Goal: Check status: Check status

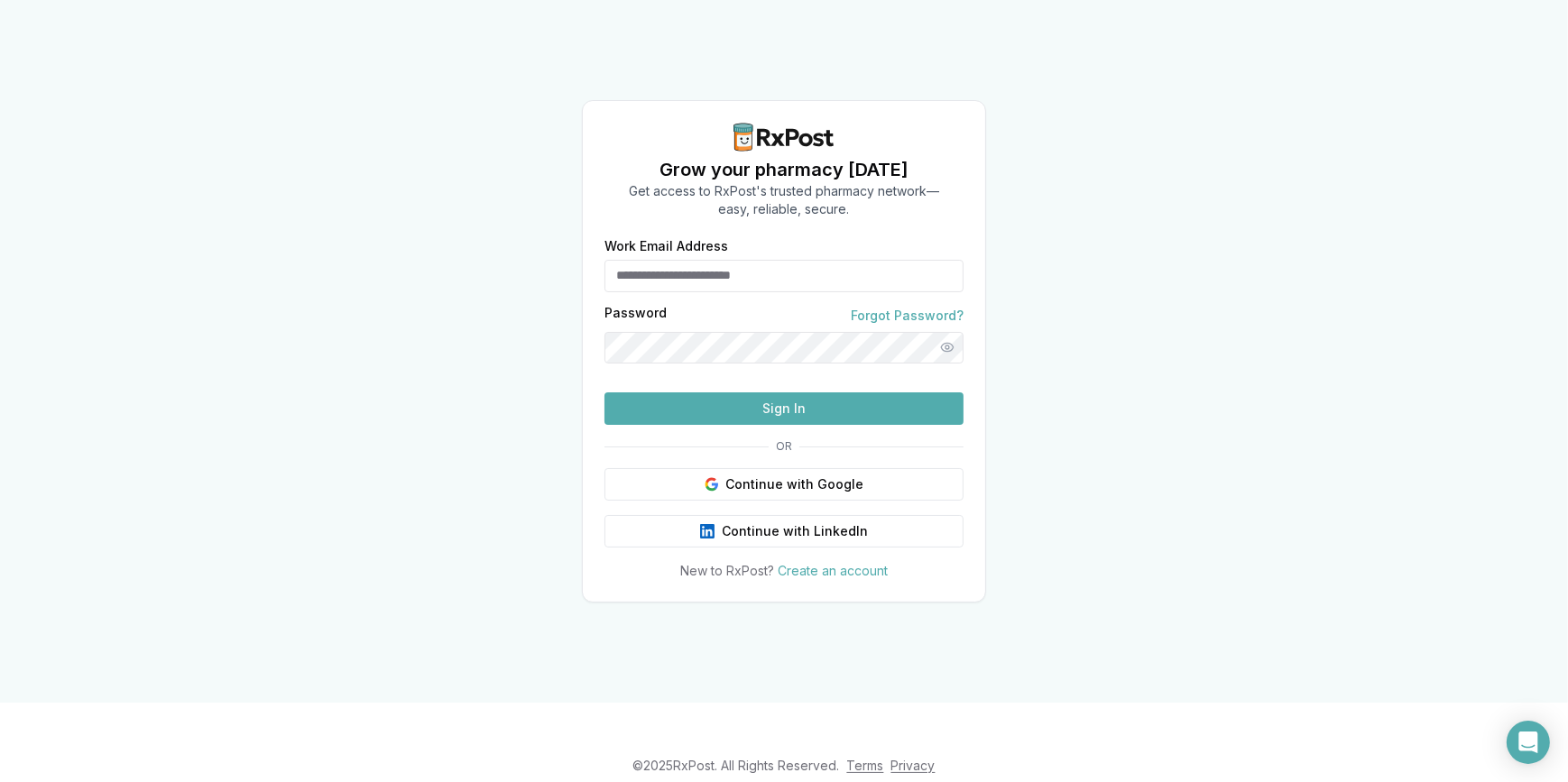
type input "**********"
click at [742, 425] on button "Sign In" at bounding box center [784, 408] width 360 height 33
click at [756, 425] on button "Sign In" at bounding box center [784, 408] width 360 height 33
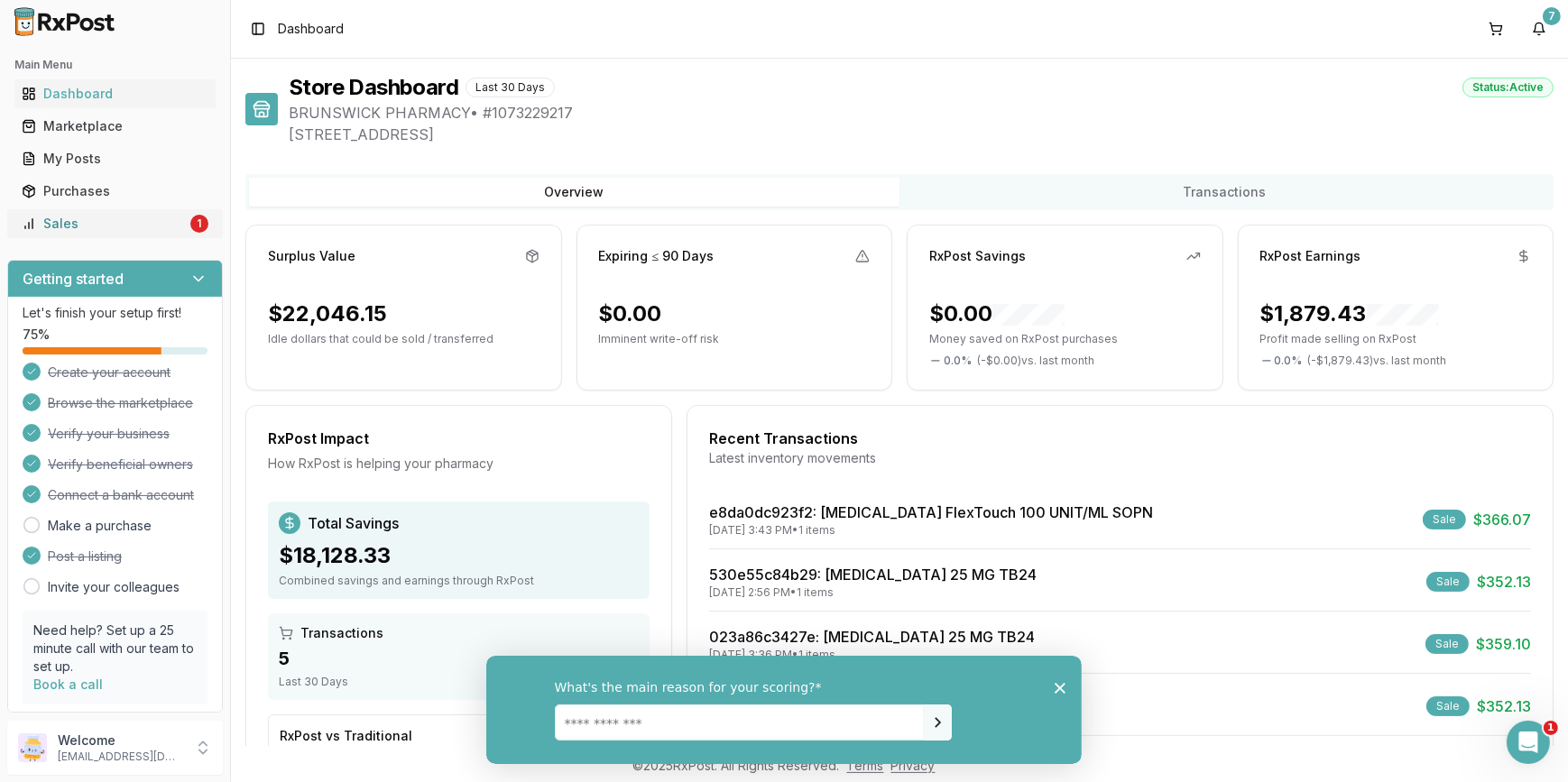
click at [90, 231] on div "Sales" at bounding box center [104, 223] width 165 height 18
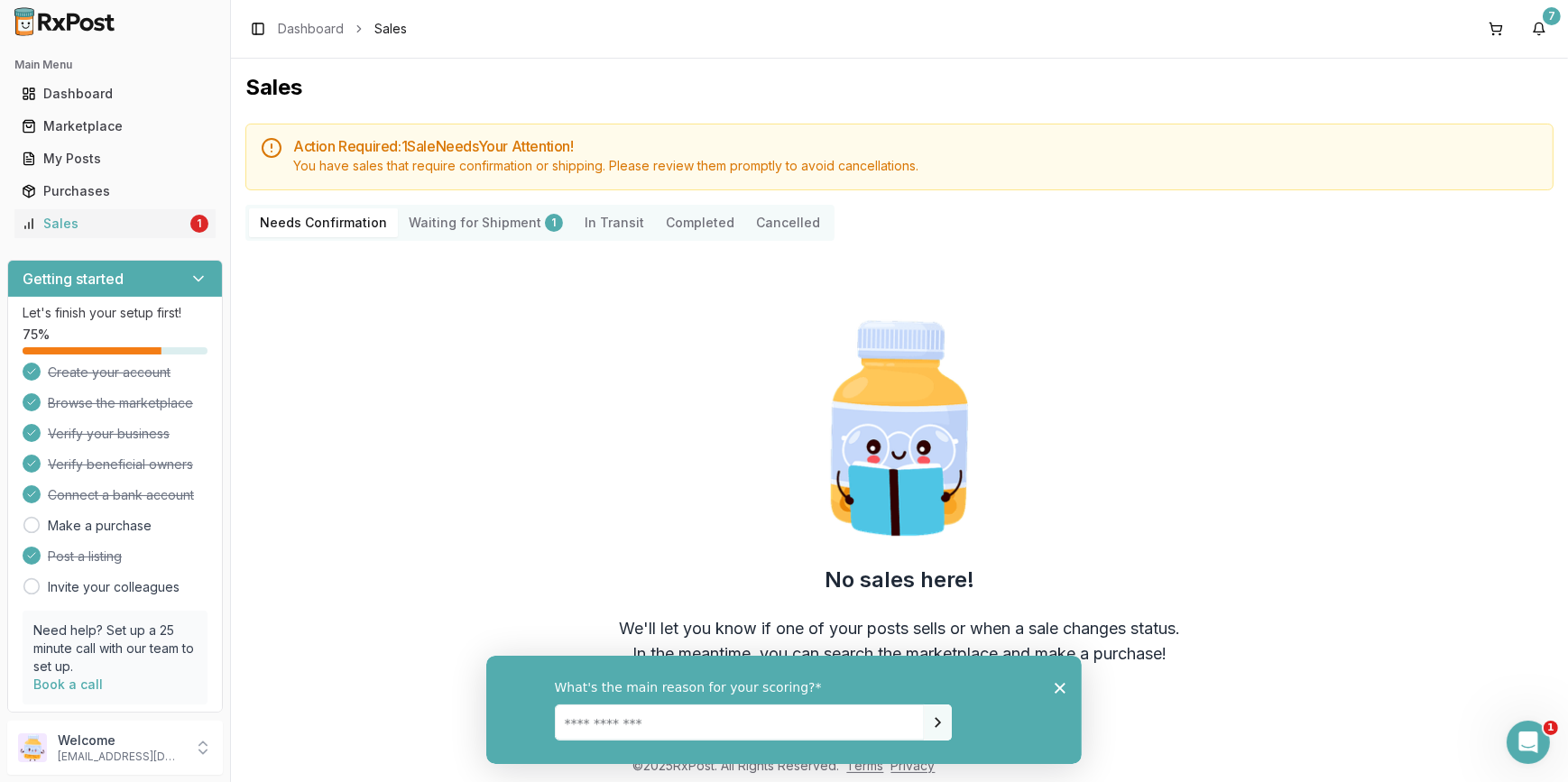
click at [1063, 684] on polygon "Close survey" at bounding box center [1060, 688] width 11 height 11
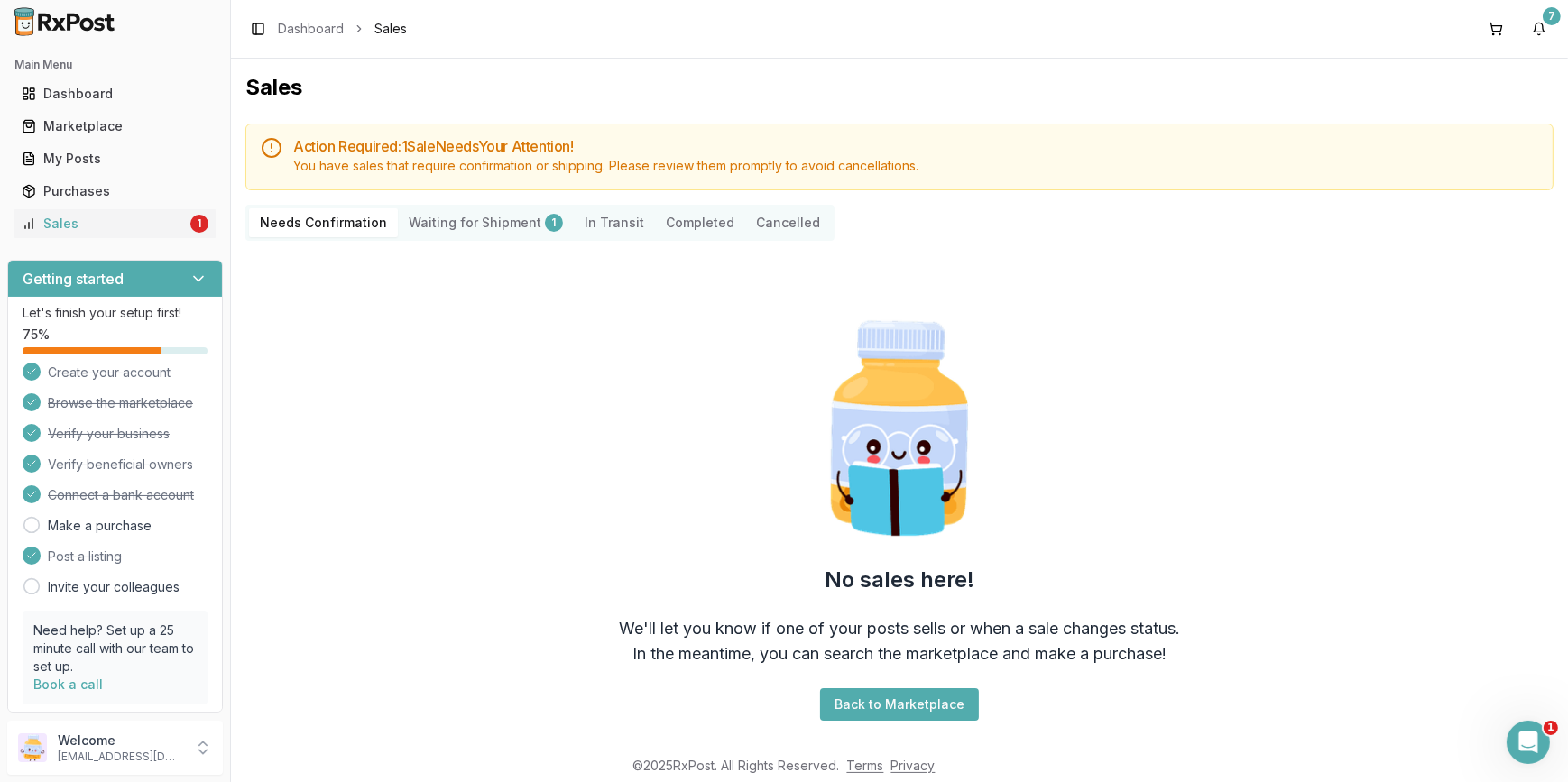
click at [479, 217] on Shipment "Waiting for Shipment 1" at bounding box center [486, 222] width 176 height 29
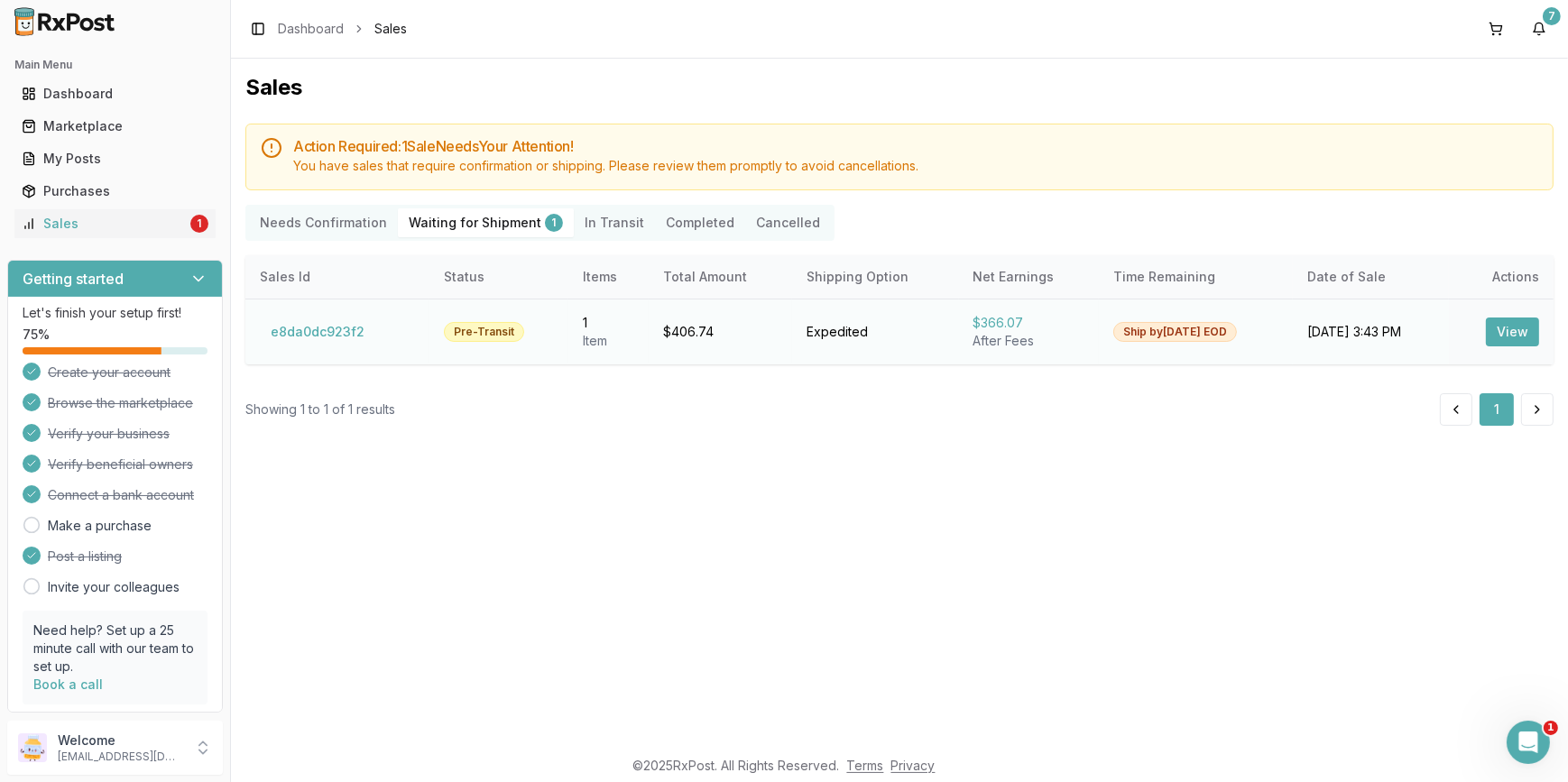
click at [1501, 332] on button "View" at bounding box center [1512, 332] width 54 height 29
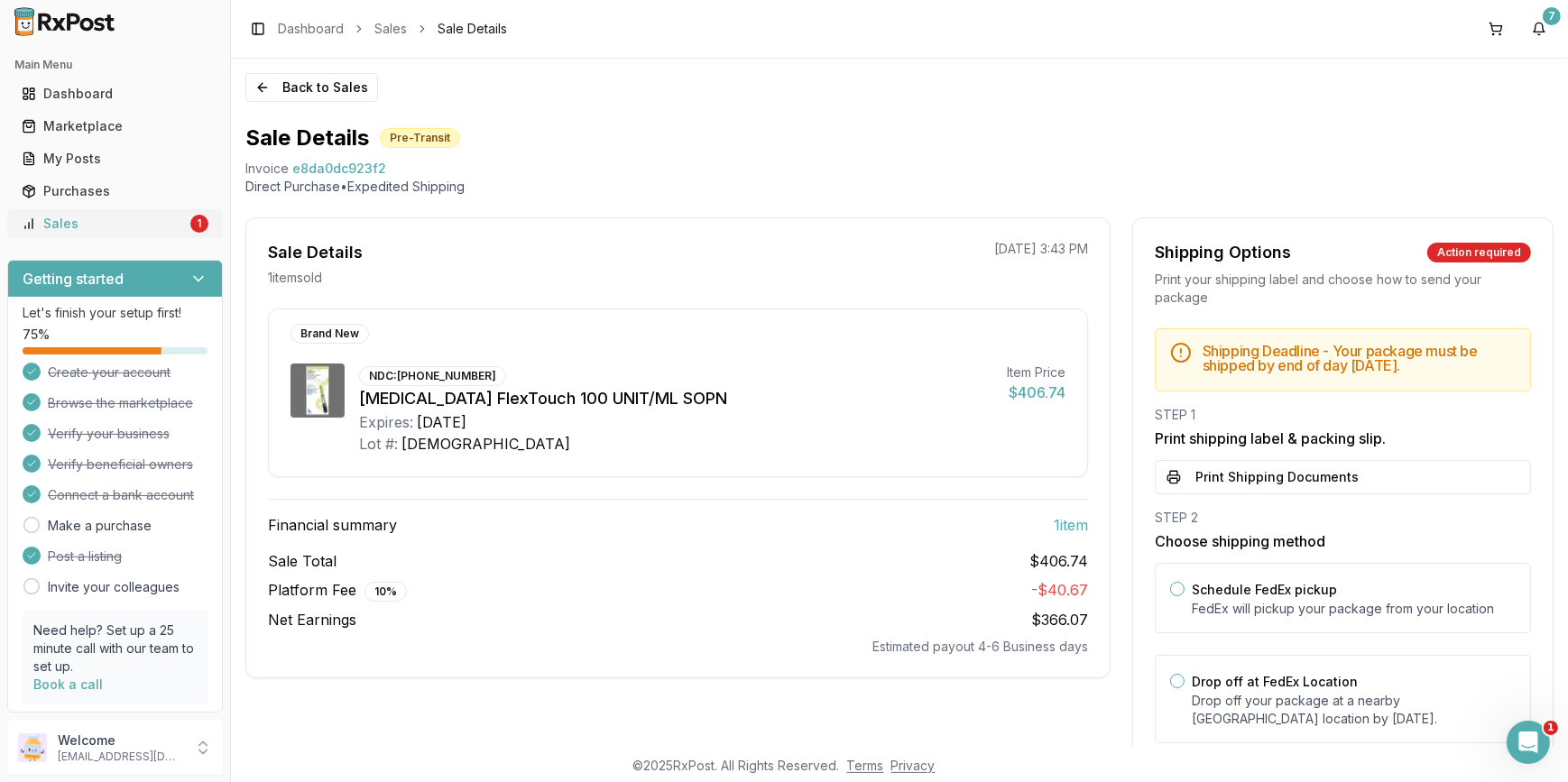
click at [62, 234] on link "Sales 1" at bounding box center [115, 224] width 201 height 33
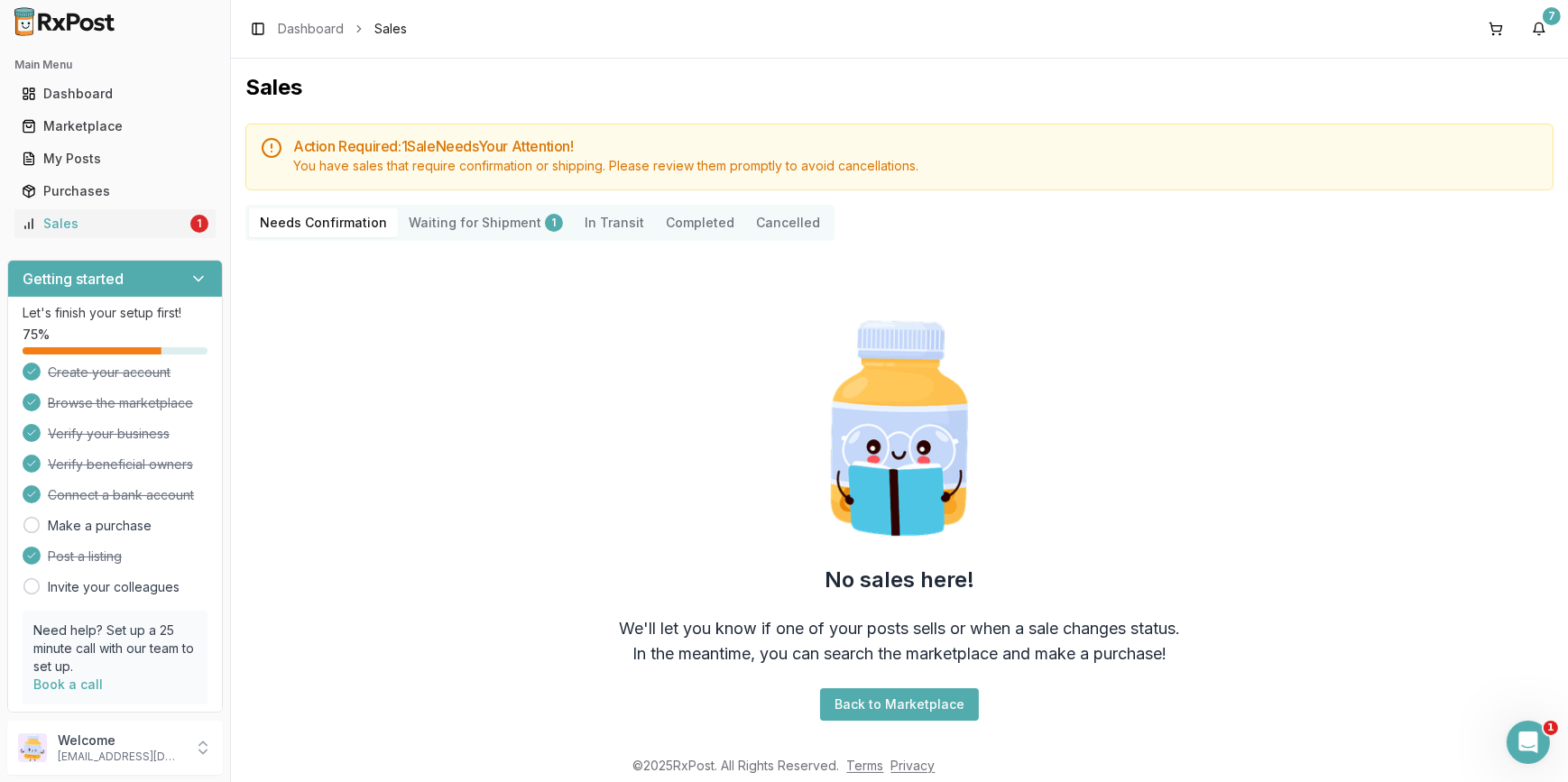
click at [676, 222] on button "Completed" at bounding box center [700, 222] width 90 height 29
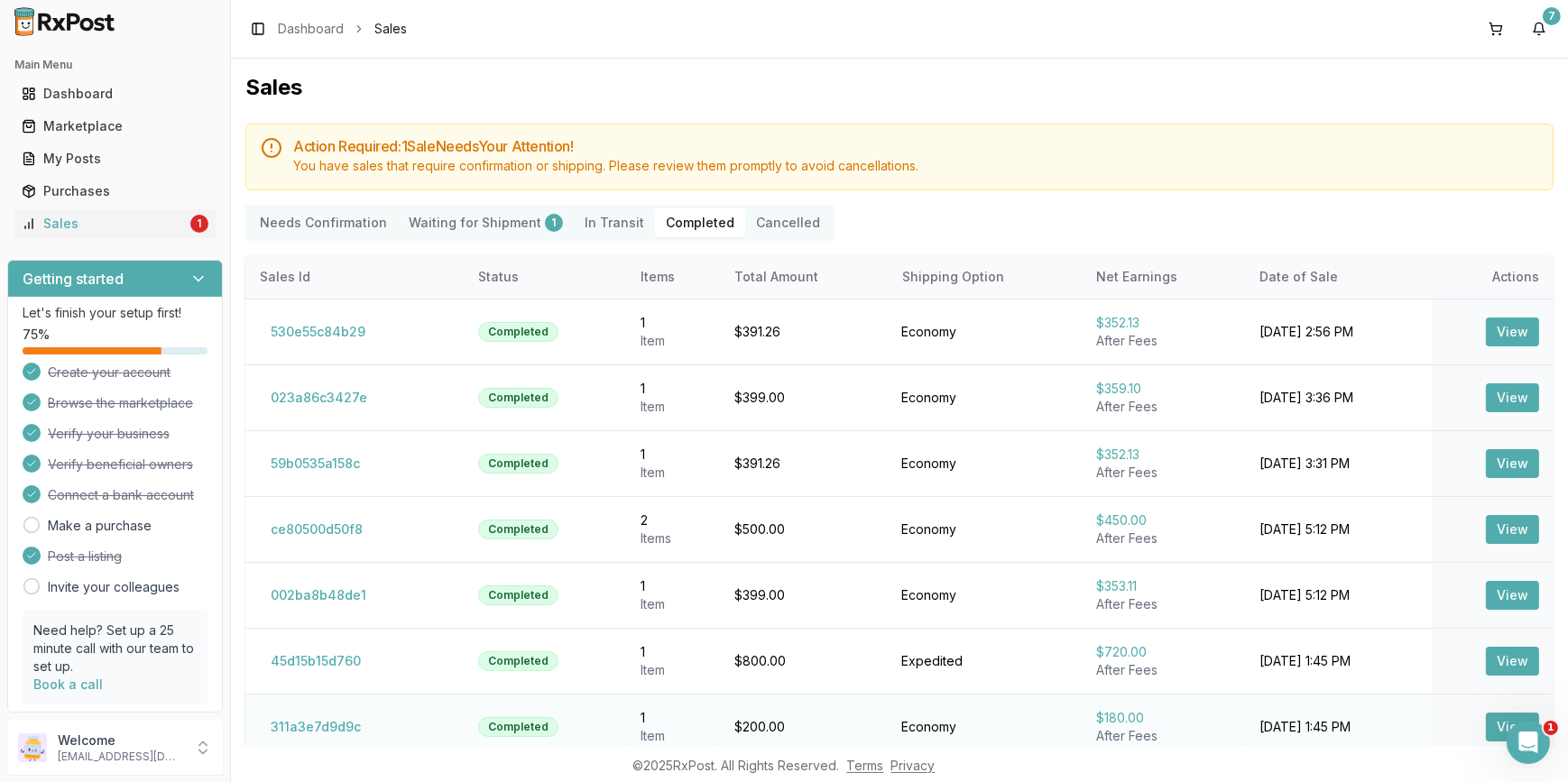
click at [1540, 699] on td "View" at bounding box center [1493, 726] width 121 height 66
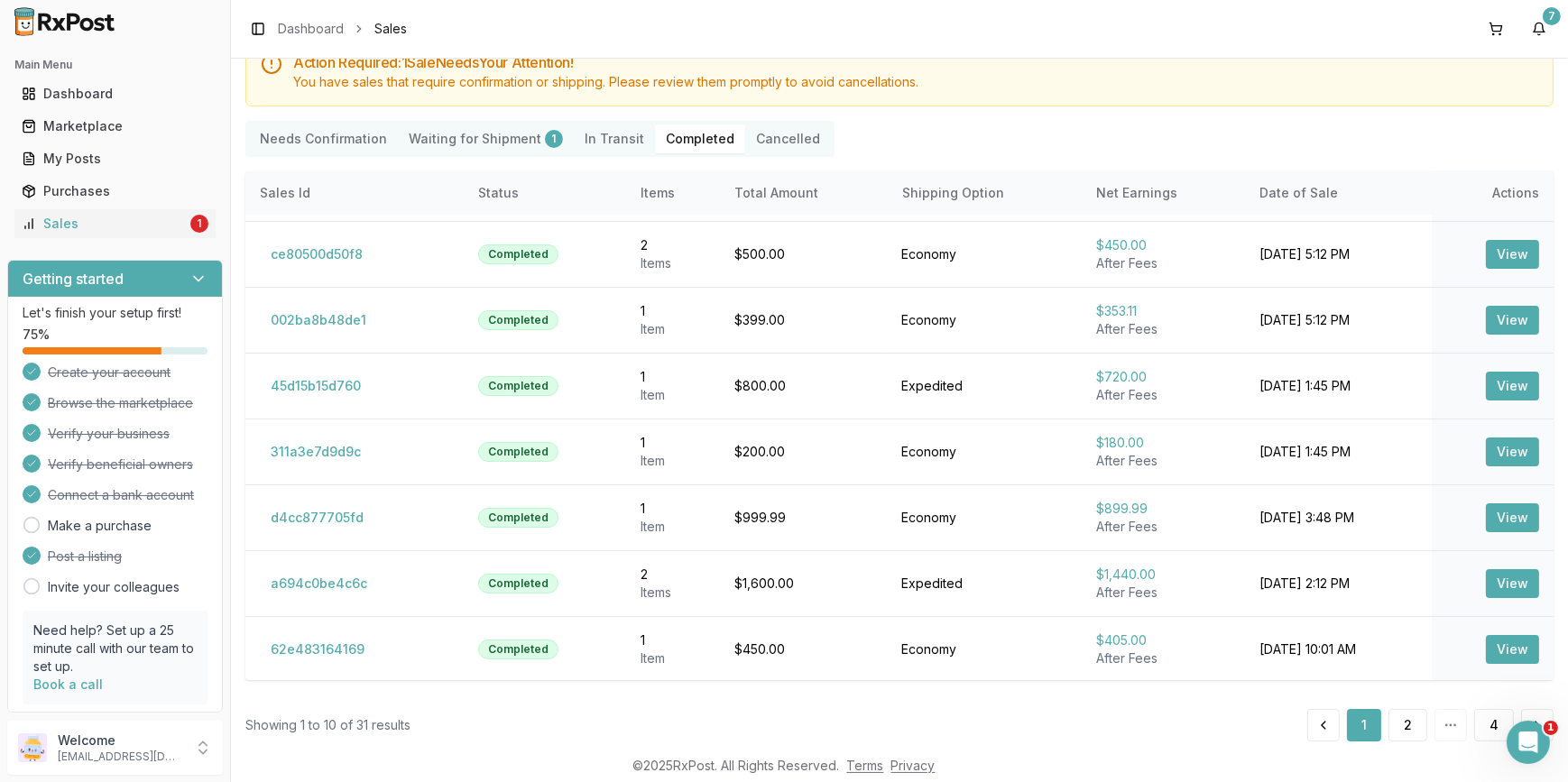
scroll to position [107, 0]
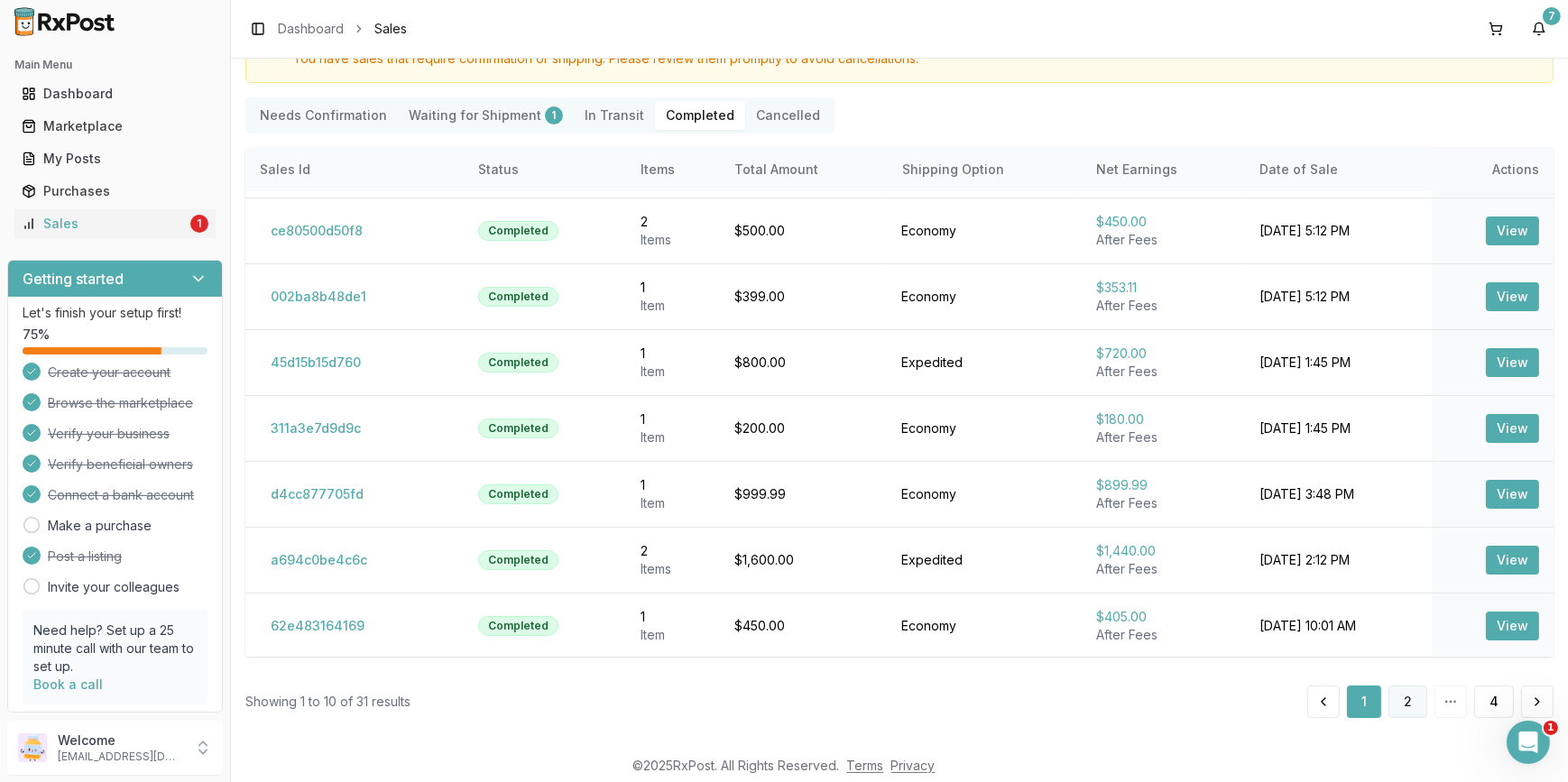
click at [1406, 705] on button "2" at bounding box center [1408, 702] width 39 height 33
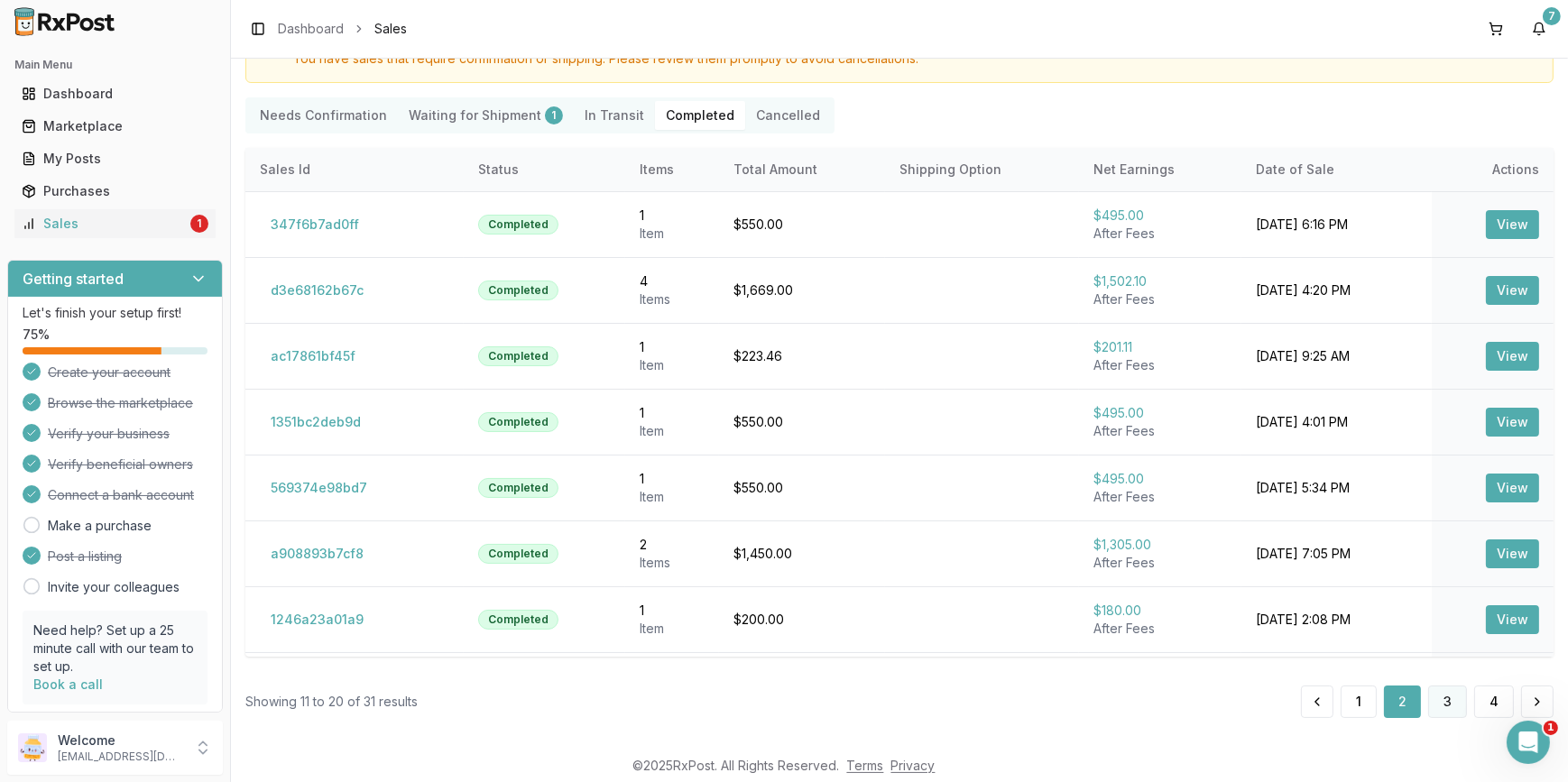
click at [1440, 701] on button "3" at bounding box center [1448, 702] width 39 height 33
click at [1443, 701] on button "3" at bounding box center [1448, 702] width 39 height 33
click at [1481, 707] on button "4" at bounding box center [1495, 702] width 40 height 33
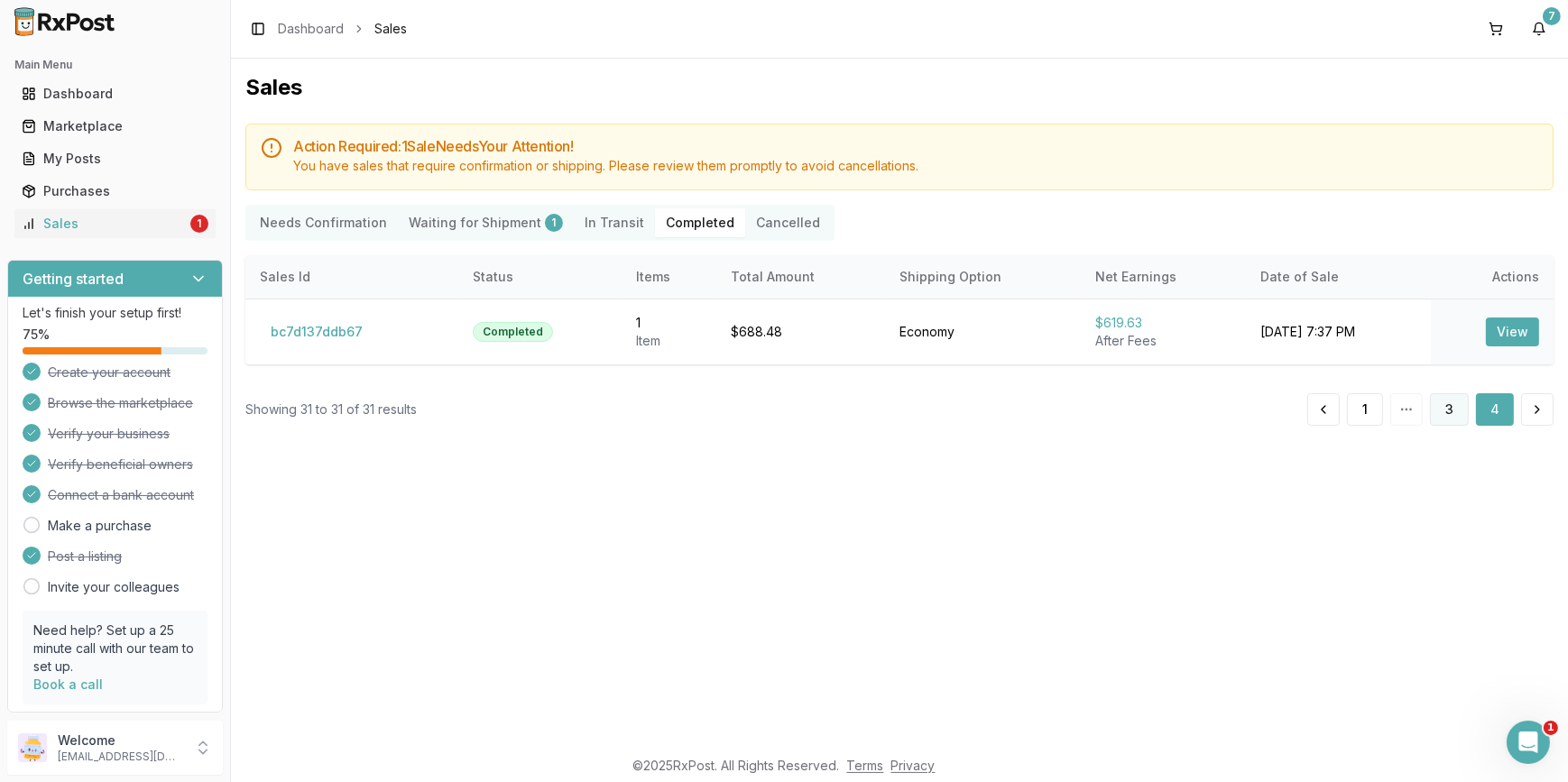
click at [1448, 417] on button "3" at bounding box center [1449, 409] width 39 height 33
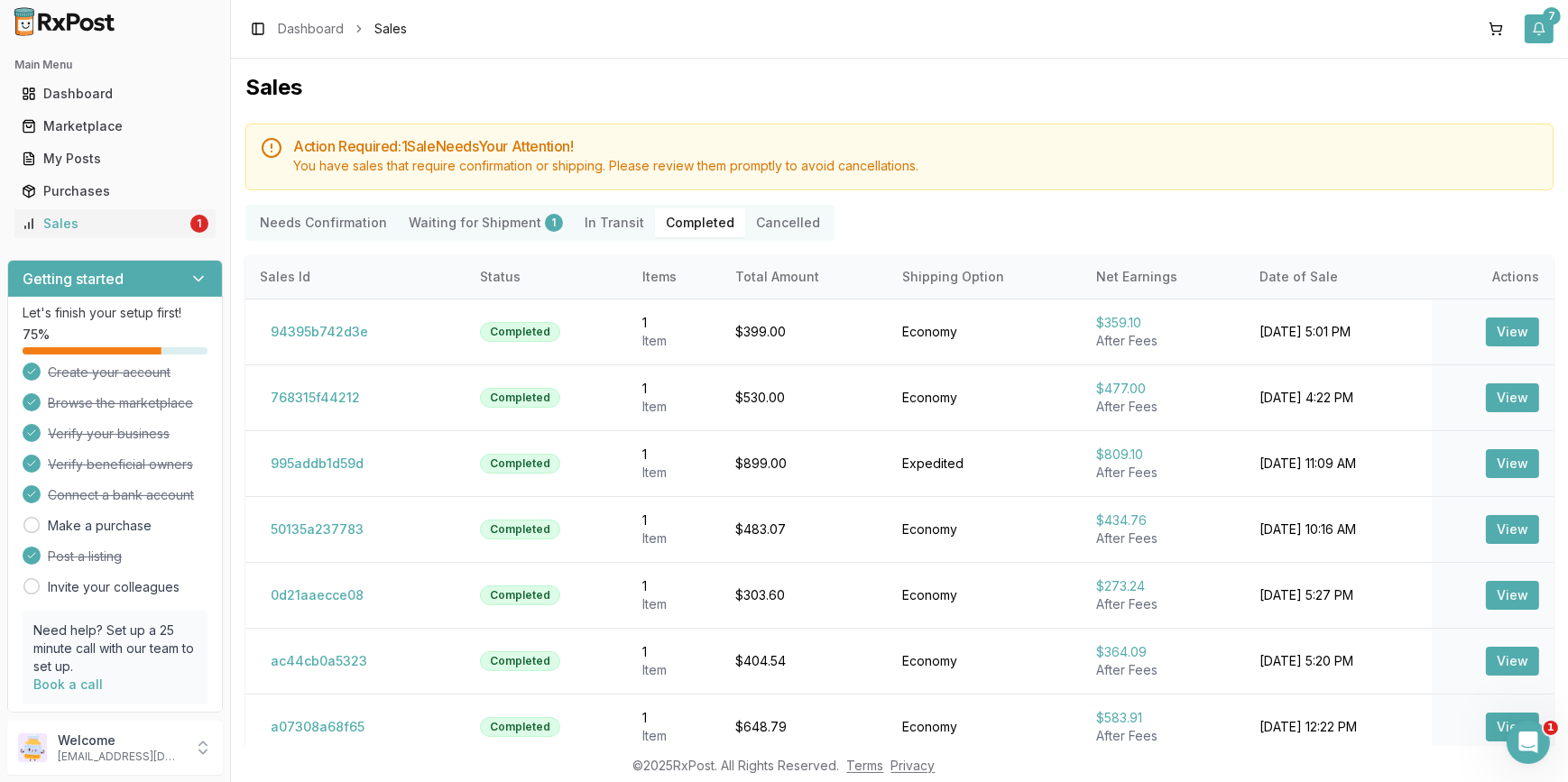
click at [1545, 18] on div "7" at bounding box center [1552, 16] width 18 height 18
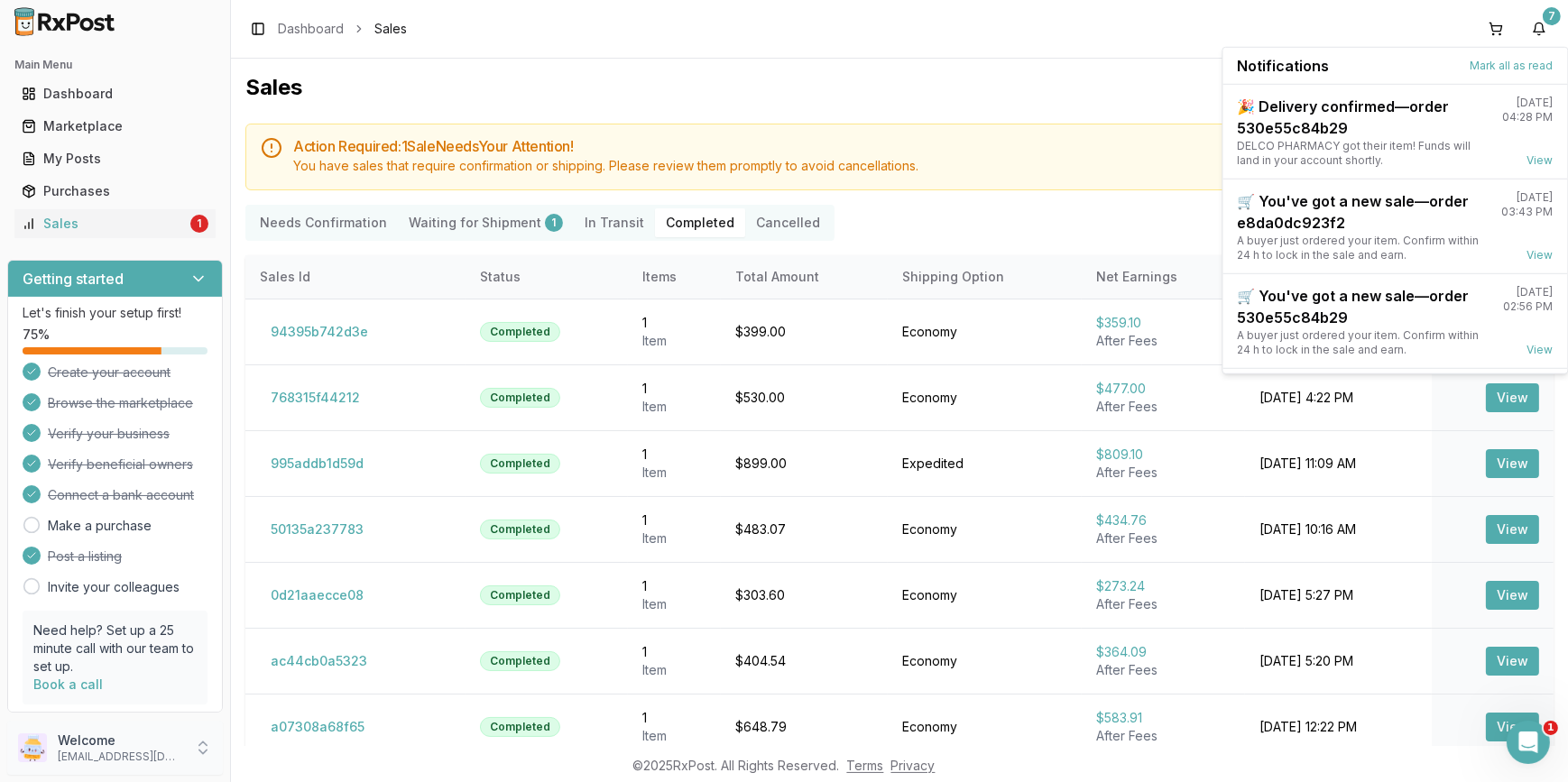
click at [84, 736] on p "Welcome" at bounding box center [120, 741] width 125 height 18
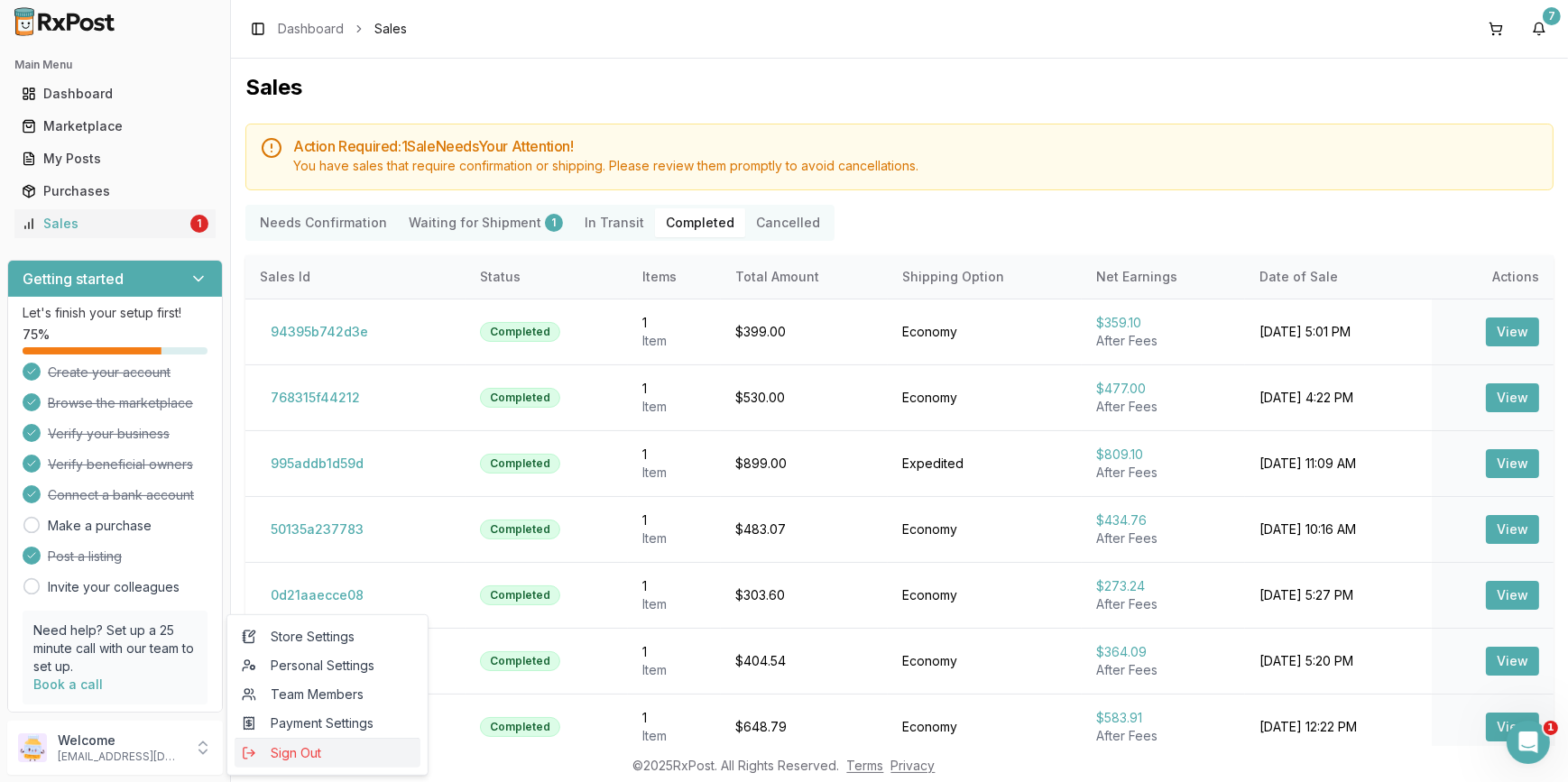
click at [284, 754] on span "Sign Out" at bounding box center [328, 753] width 171 height 18
